Goal: Task Accomplishment & Management: Use online tool/utility

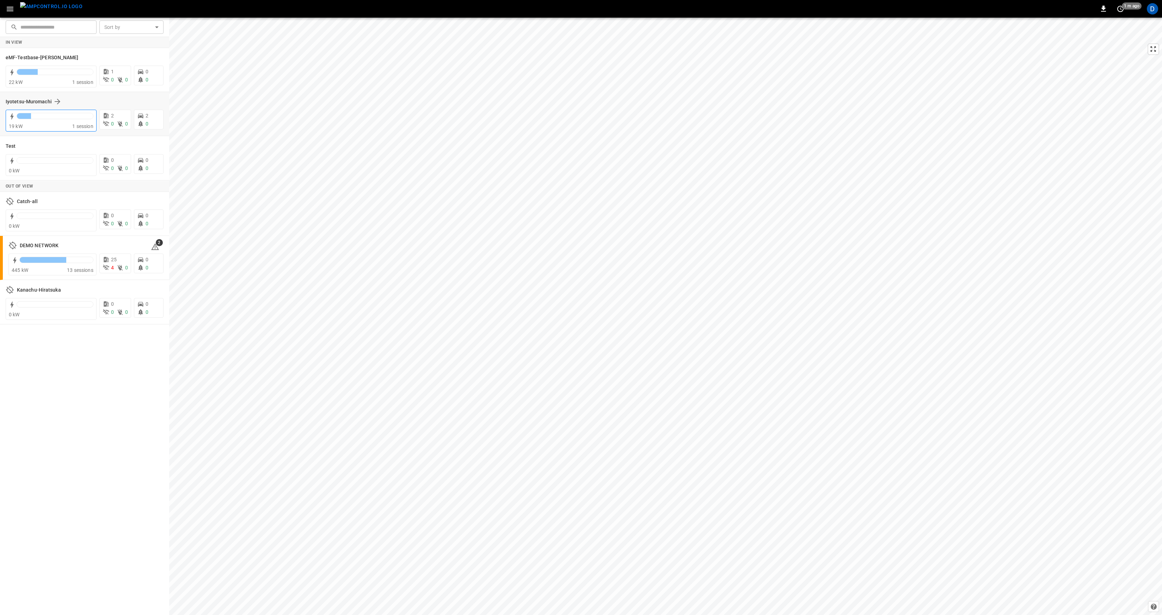
click at [29, 115] on div at bounding box center [24, 116] width 14 height 6
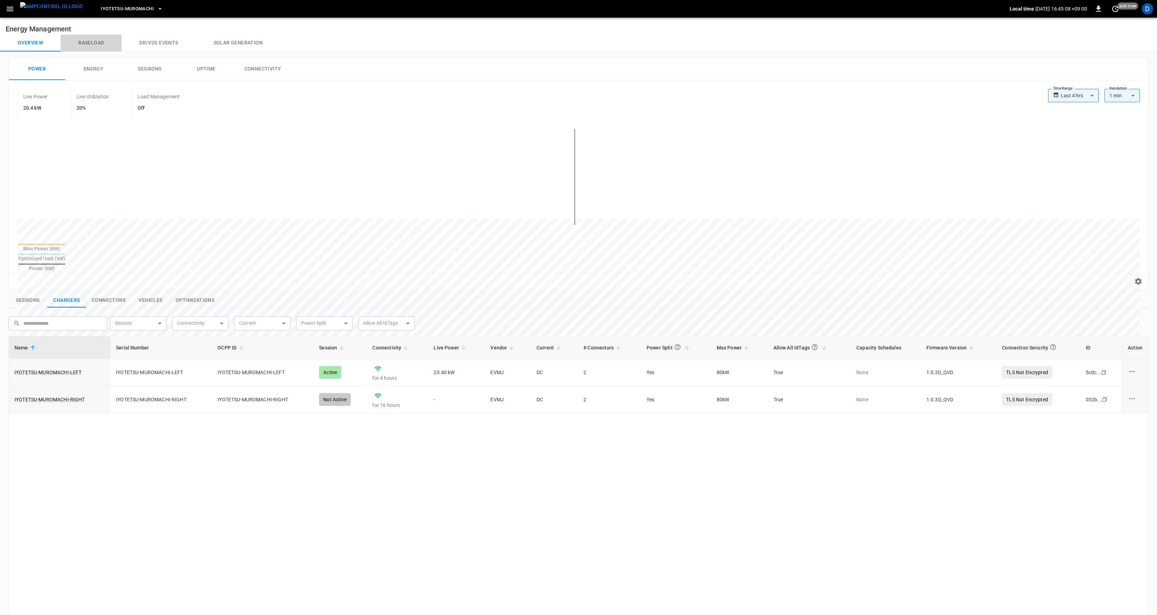
click at [101, 45] on button "Baseload" at bounding box center [91, 43] width 61 height 17
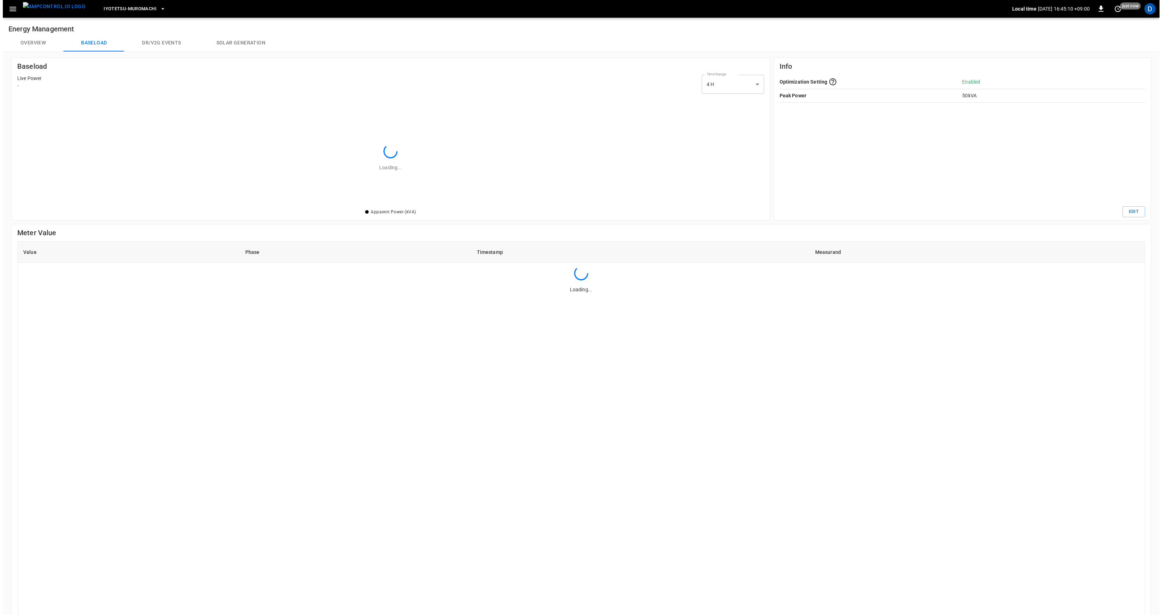
scroll to position [97, 732]
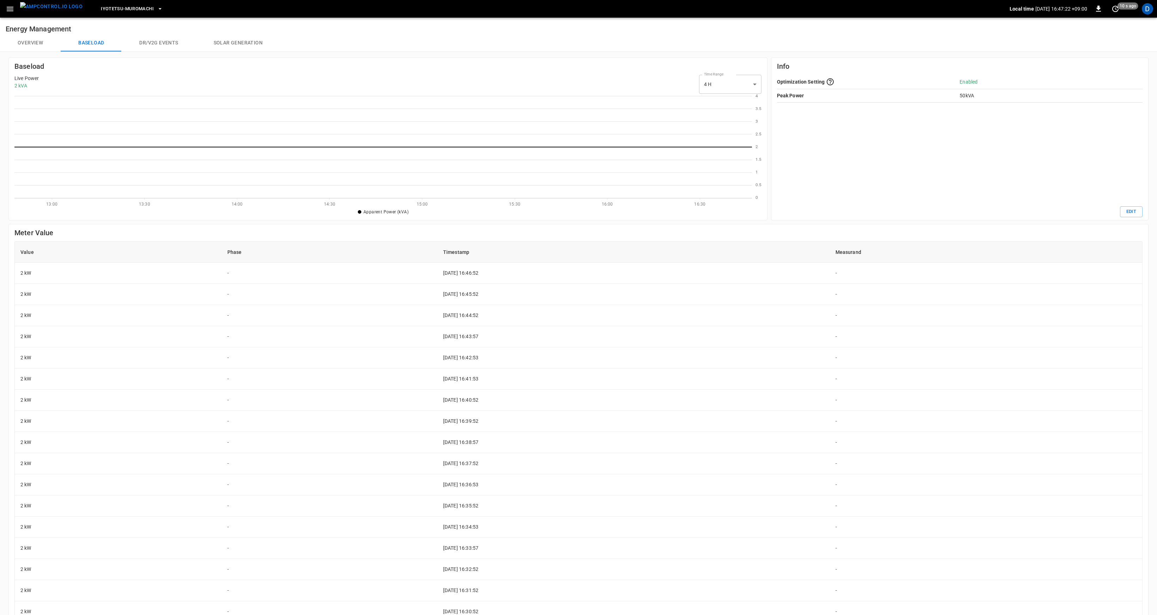
click at [131, 11] on span "Iyotetsu-Muromachi" at bounding box center [127, 9] width 53 height 8
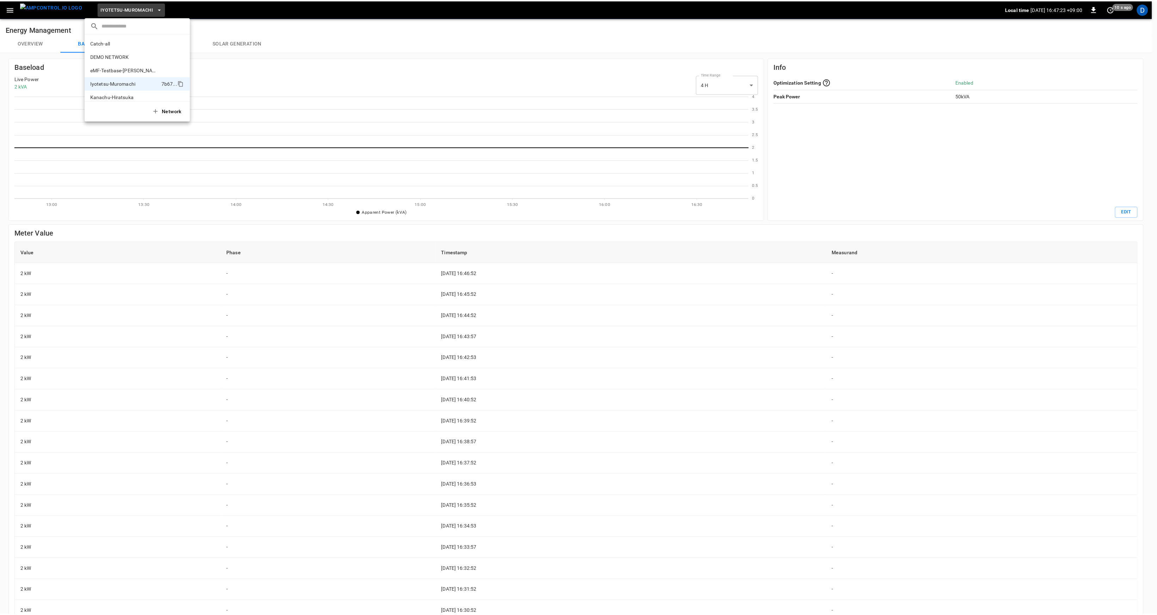
scroll to position [19, 0]
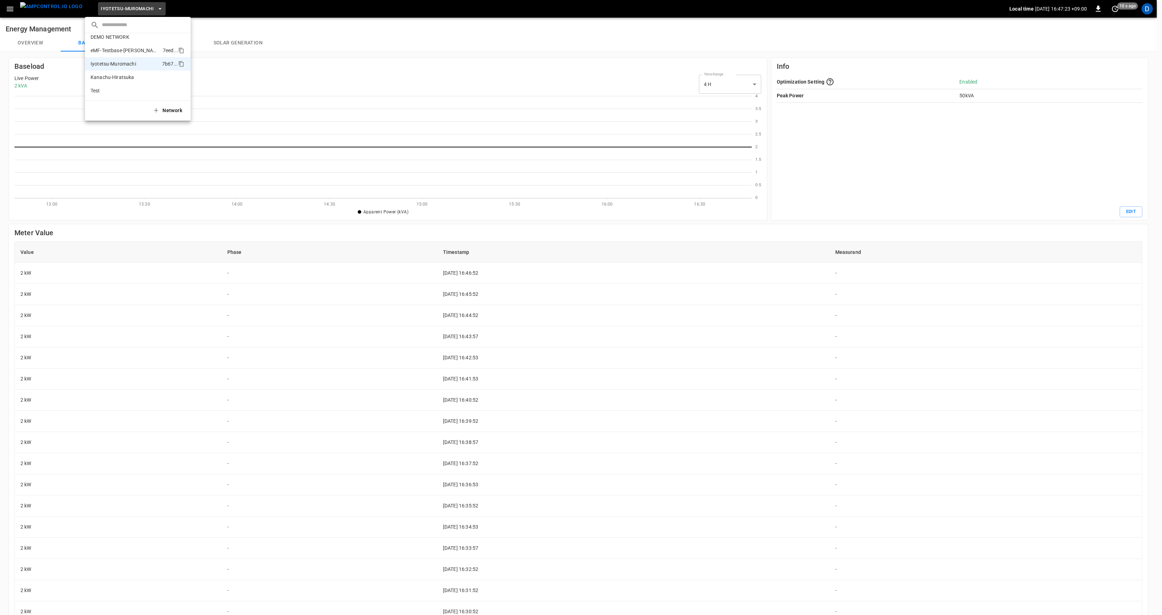
click at [135, 52] on p "eMF-Testbase-[PERSON_NAME]" at bounding box center [125, 50] width 69 height 7
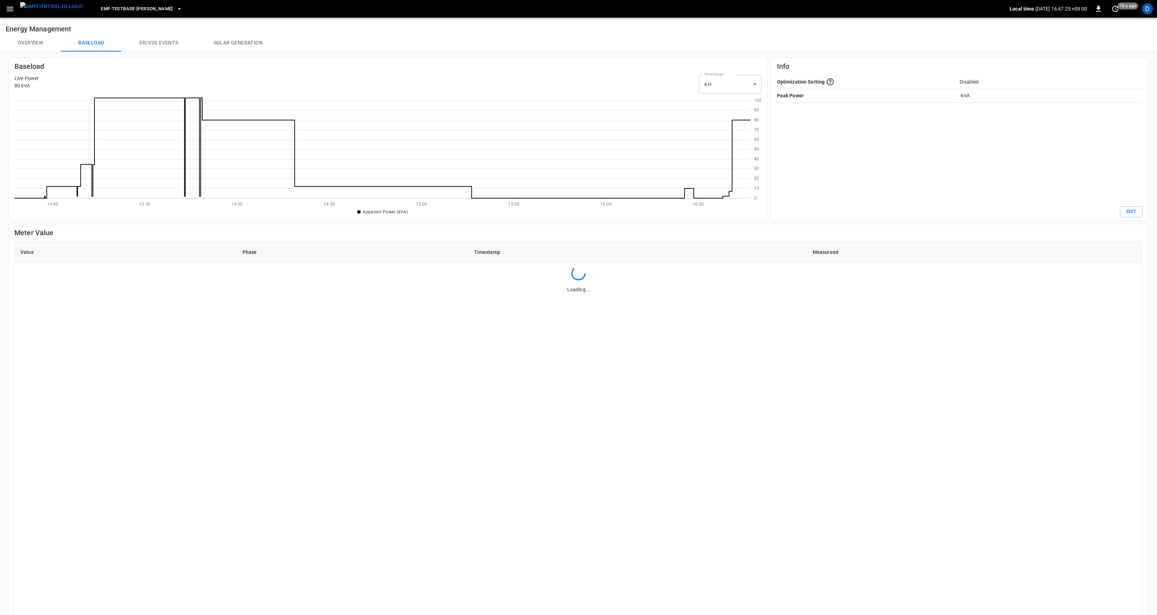
scroll to position [97, 731]
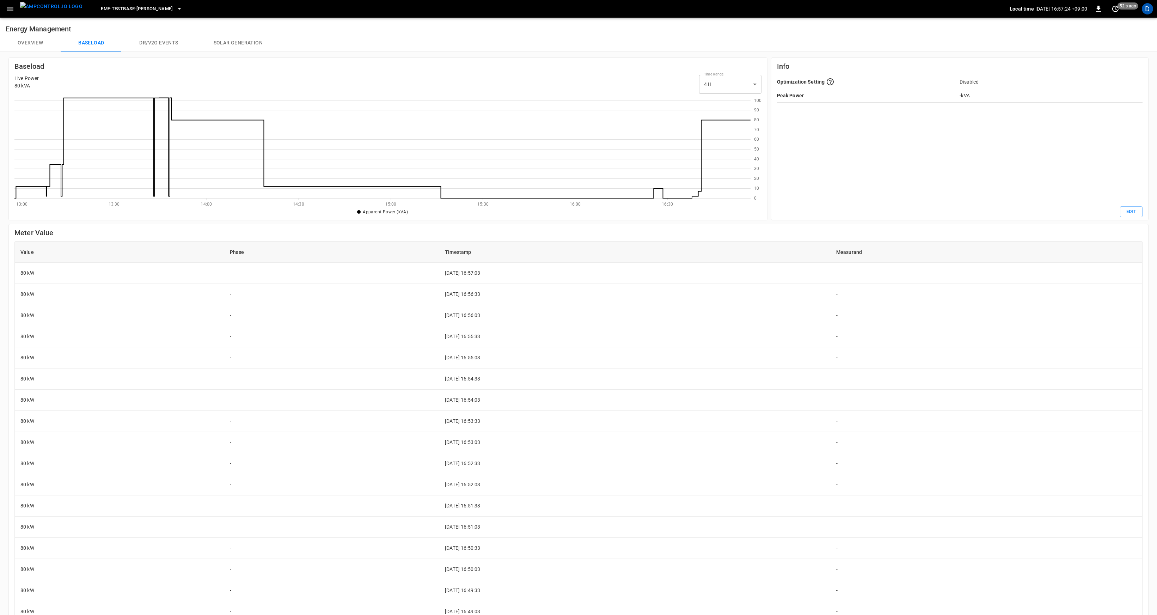
click at [33, 44] on button "Overview" at bounding box center [30, 43] width 61 height 17
